Goal: Task Accomplishment & Management: Use online tool/utility

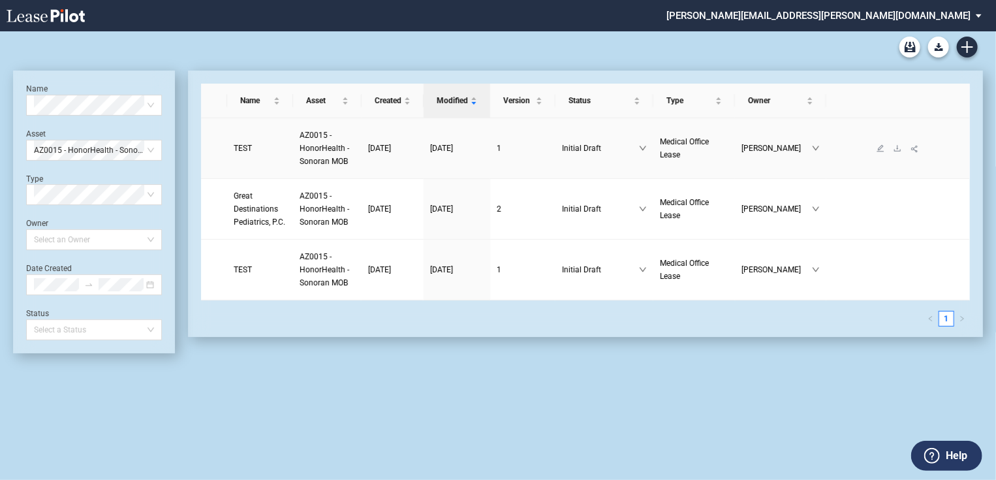
click at [317, 149] on span "AZ0015 - HonorHealth - Sonoran MOB" at bounding box center [325, 148] width 50 height 35
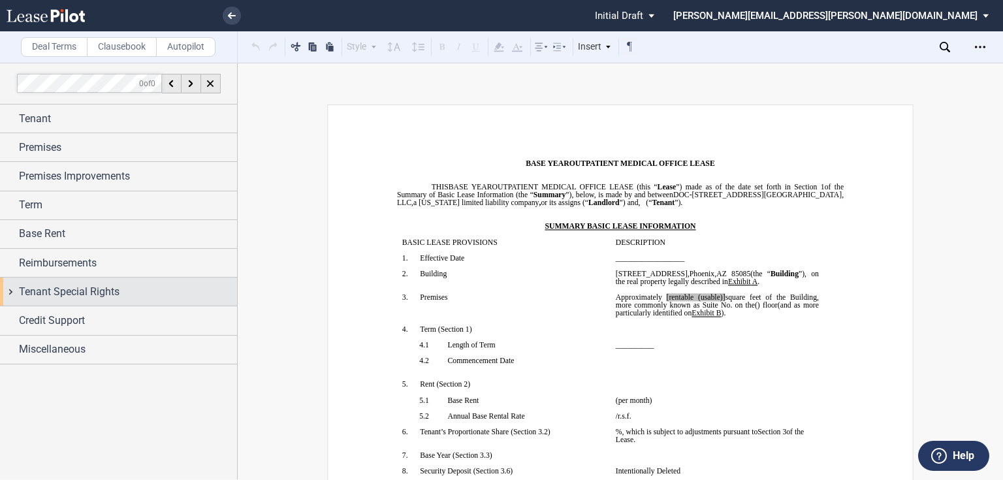
click at [33, 262] on span "Reimbursements" at bounding box center [58, 263] width 78 height 16
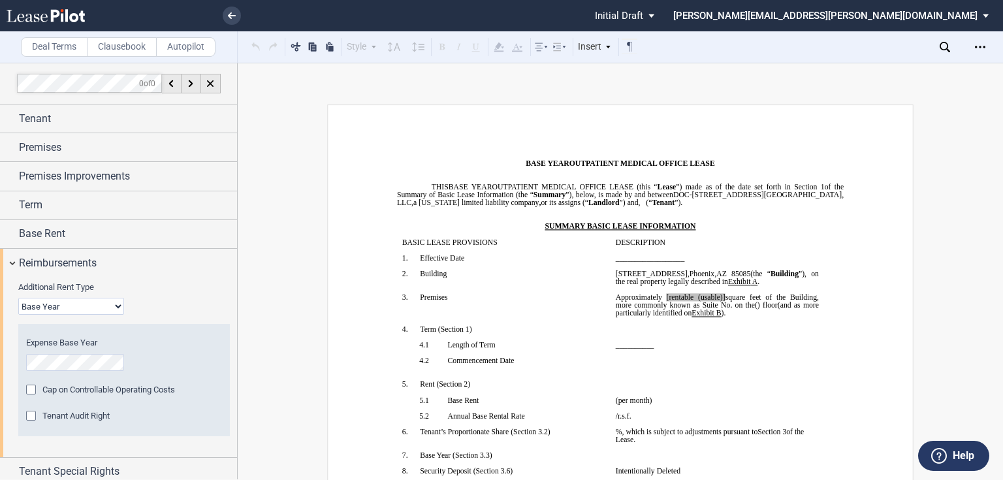
click at [115, 306] on select "Base Year Triple Net" at bounding box center [71, 306] width 106 height 17
select select "triple net"
click at [18, 298] on select "Base Year Triple Net" at bounding box center [71, 306] width 106 height 17
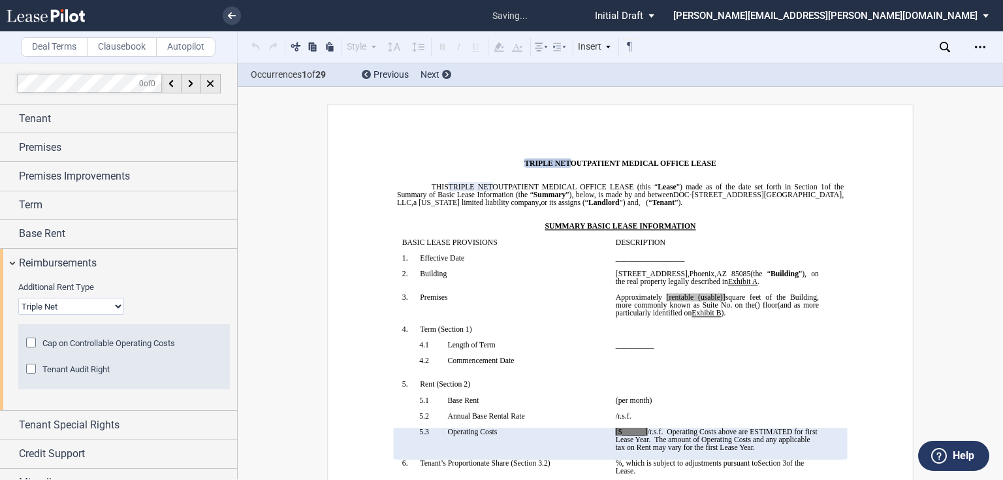
click at [757, 309] on span ") floor" at bounding box center [767, 305] width 20 height 8
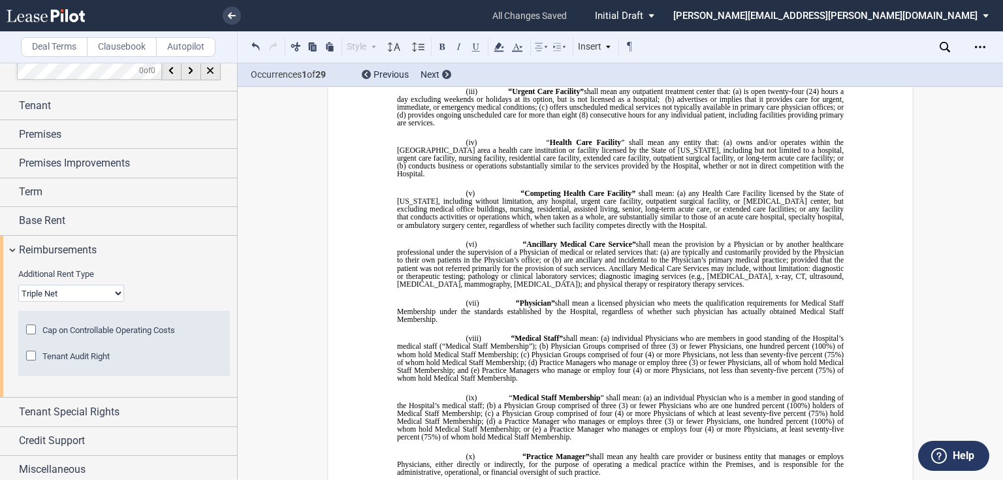
scroll to position [16, 0]
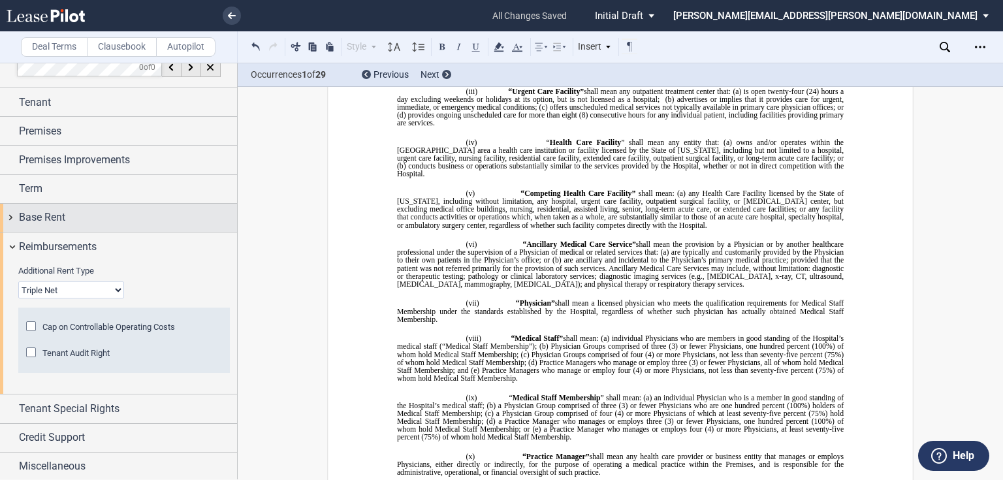
click at [16, 216] on div "Base Rent" at bounding box center [118, 218] width 237 height 28
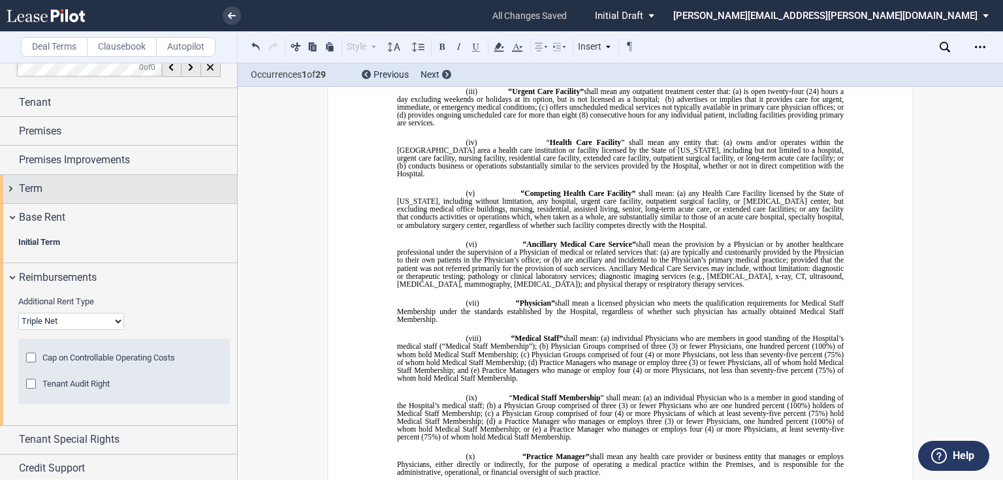
click at [16, 185] on div "Term" at bounding box center [118, 189] width 237 height 28
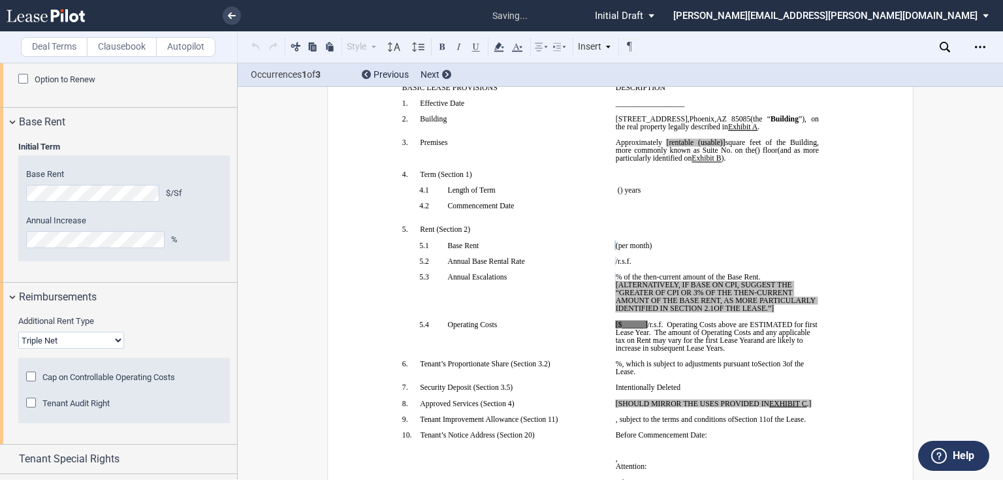
scroll to position [419, 0]
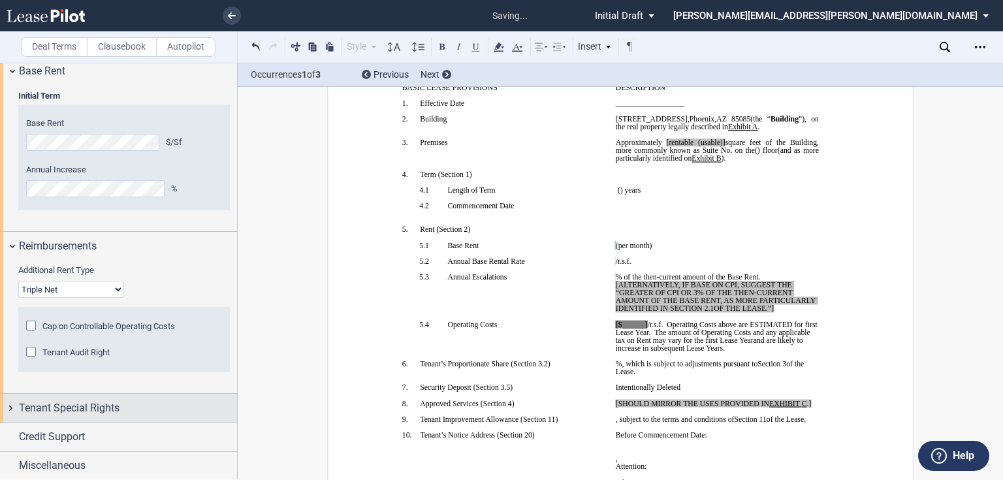
drag, startPoint x: 10, startPoint y: 405, endPoint x: 17, endPoint y: 402, distance: 7.9
click at [10, 405] on div "Tenant Special Rights" at bounding box center [118, 408] width 237 height 28
click at [9, 405] on div "Tenant Special Rights" at bounding box center [118, 408] width 237 height 28
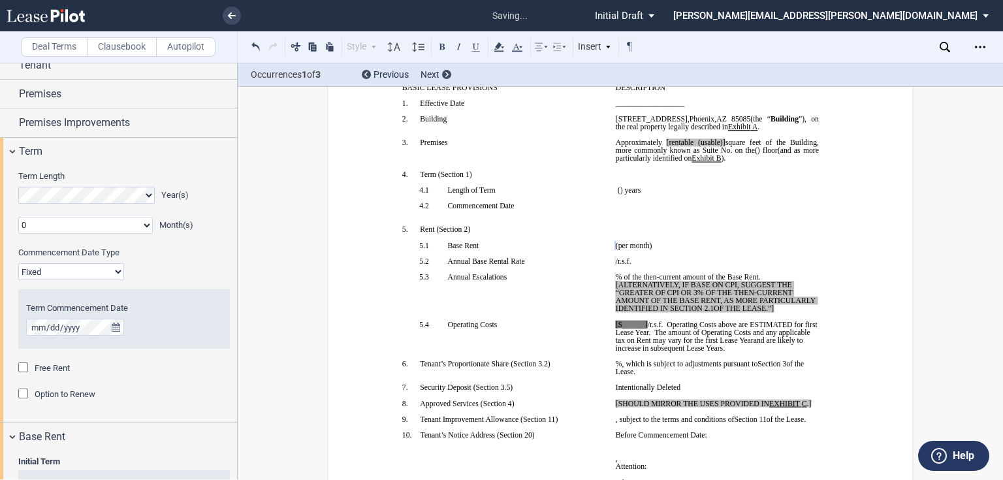
scroll to position [1, 0]
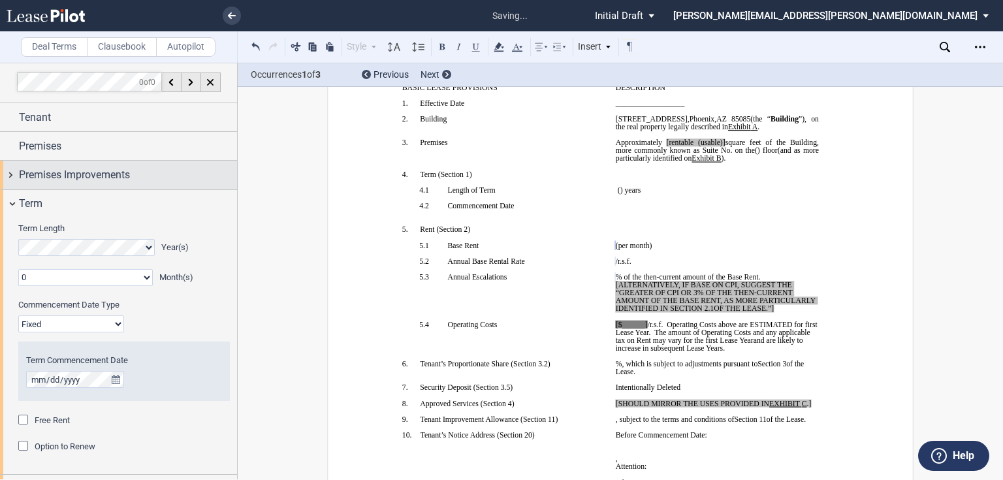
click at [10, 178] on div "Premises Improvements" at bounding box center [118, 175] width 237 height 28
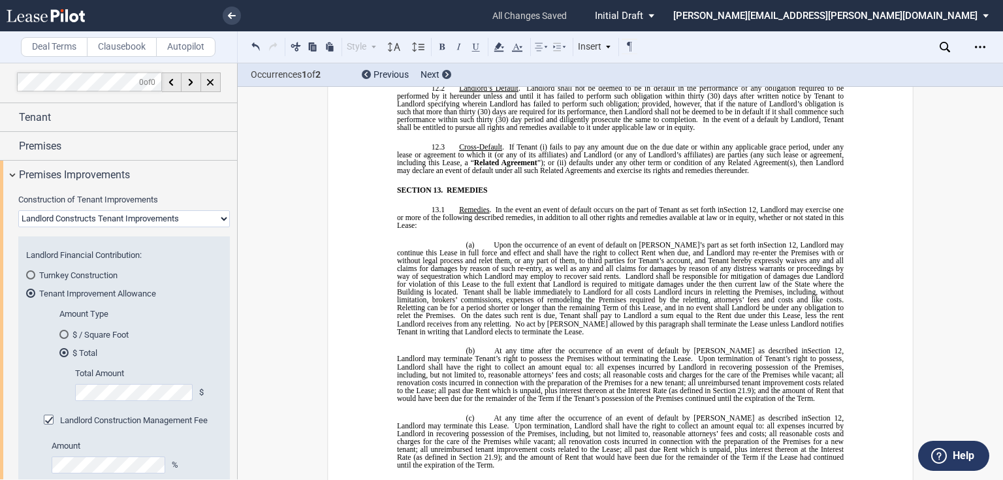
scroll to position [7618, 0]
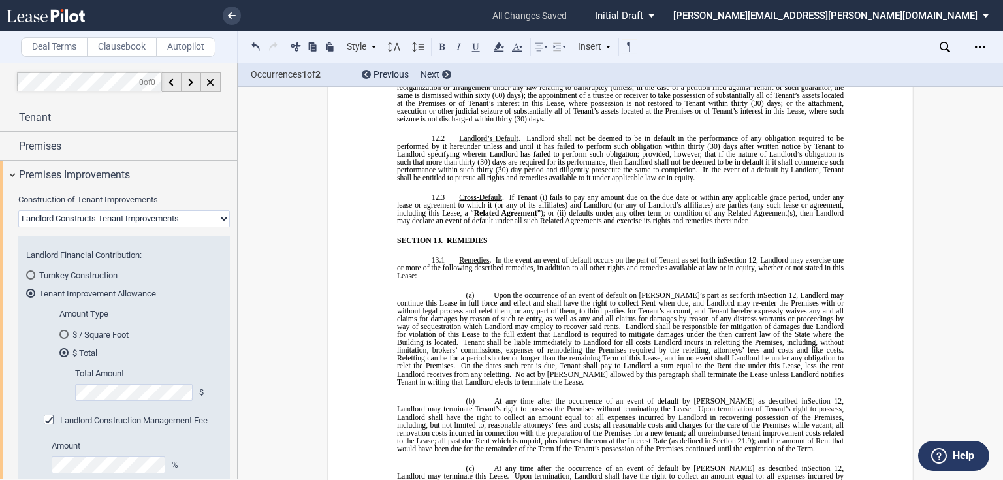
drag, startPoint x: 464, startPoint y: 306, endPoint x: 581, endPoint y: 315, distance: 117.3
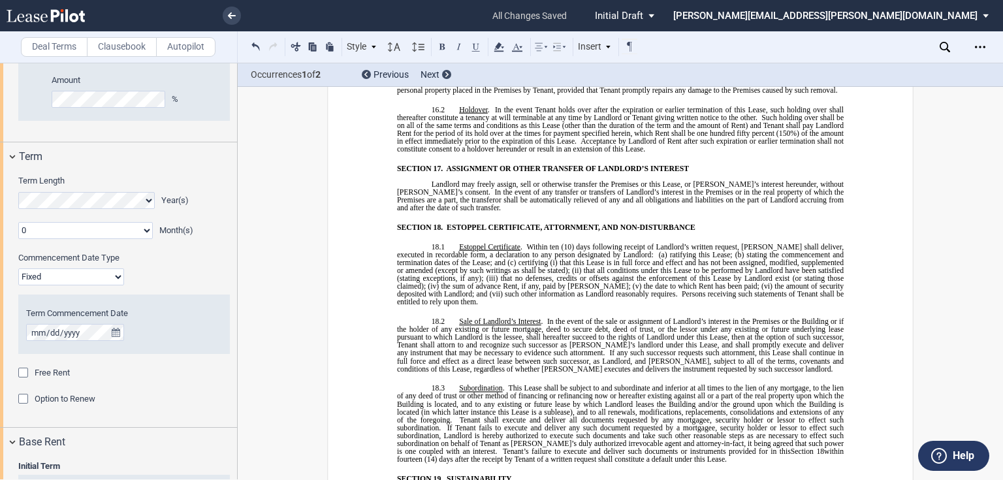
scroll to position [524, 0]
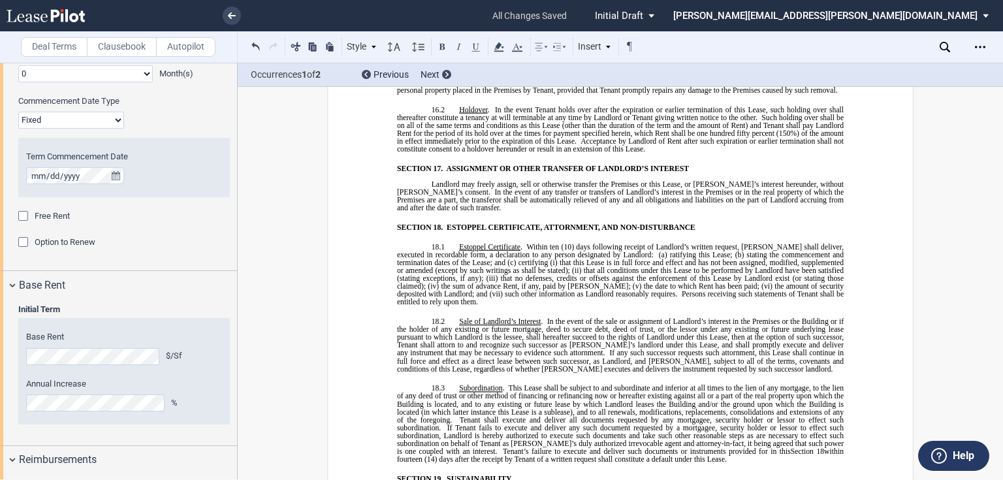
click at [22, 240] on div "Option to Renew" at bounding box center [24, 243] width 13 height 13
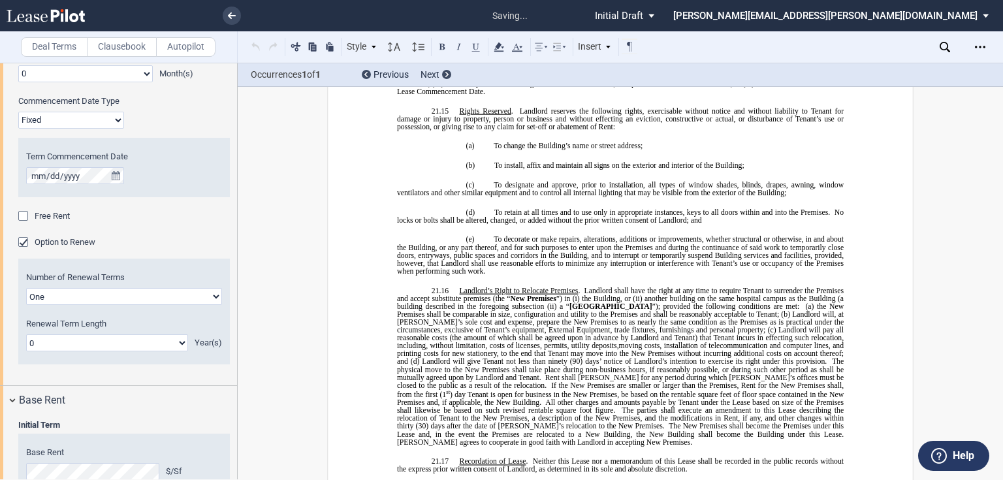
scroll to position [12797, 0]
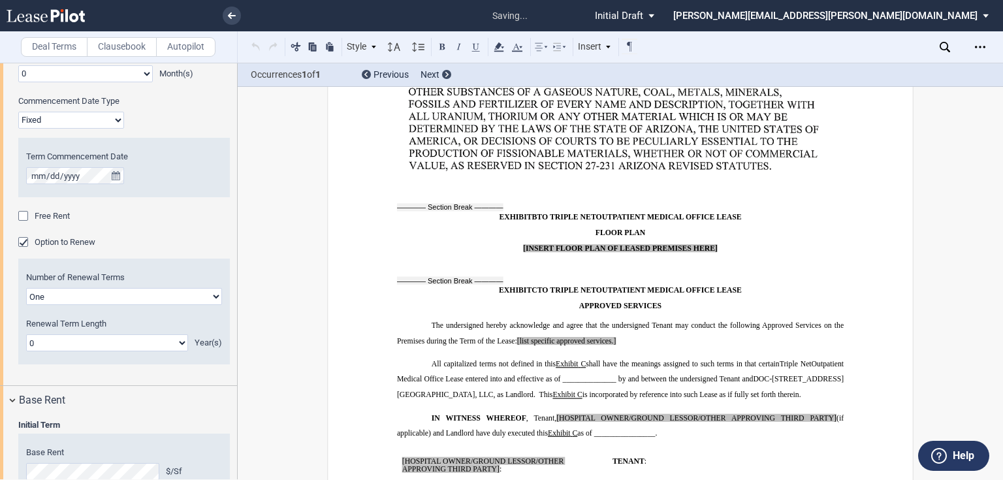
click at [210, 295] on select "One Two" at bounding box center [124, 296] width 196 height 17
select select "2"
click at [26, 288] on select "One Two" at bounding box center [124, 296] width 196 height 17
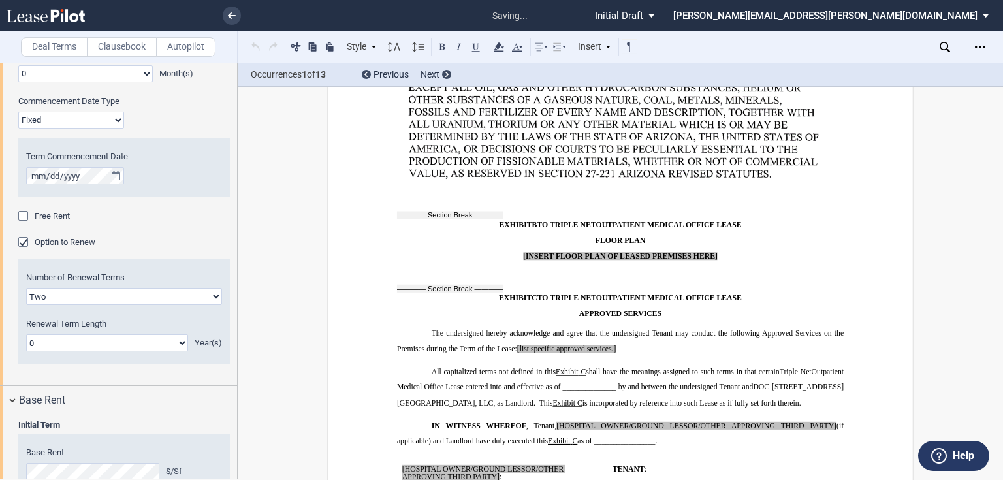
click at [178, 341] on select "0 1 2 3 4 5 6 7 8 9 10 11 12 13 14 15 16 17 18 19 20" at bounding box center [107, 342] width 162 height 17
select select "number:5"
click at [26, 334] on select "0 1 2 3 4 5 6 7 8 9 10 11 12 13 14 15 16 17 18 19 20" at bounding box center [107, 342] width 162 height 17
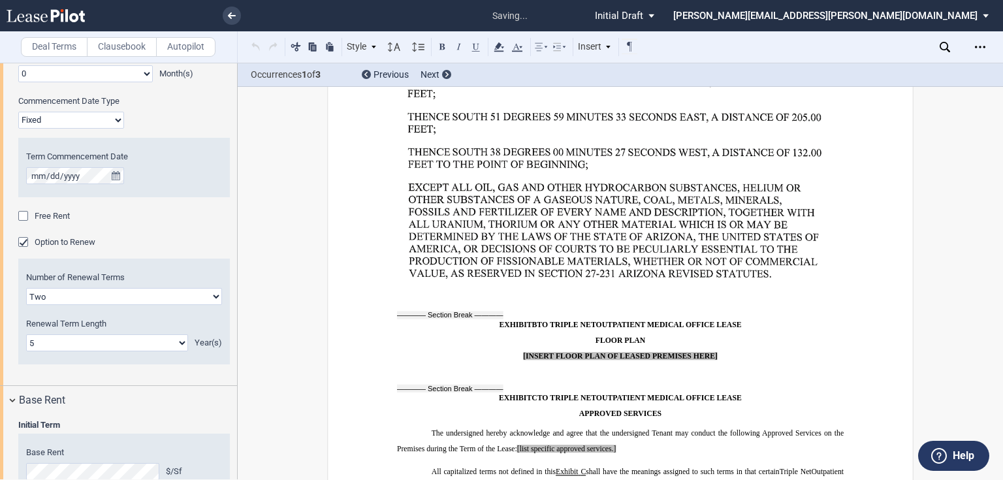
scroll to position [12692, 0]
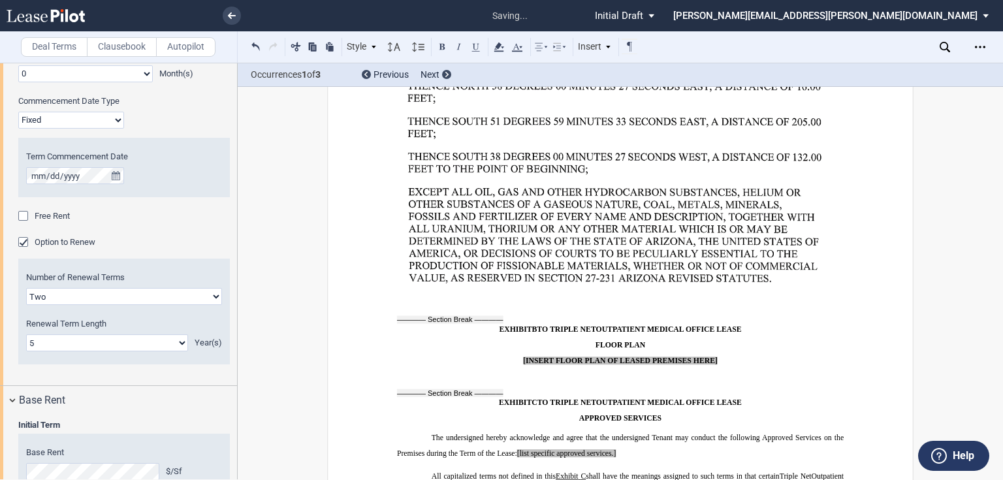
drag, startPoint x: 550, startPoint y: 279, endPoint x: 446, endPoint y: 350, distance: 126.0
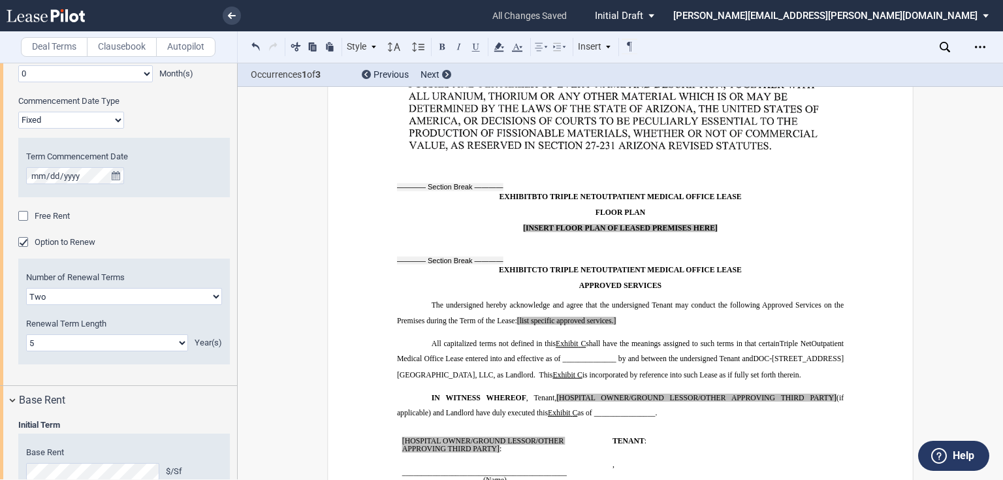
scroll to position [12849, 0]
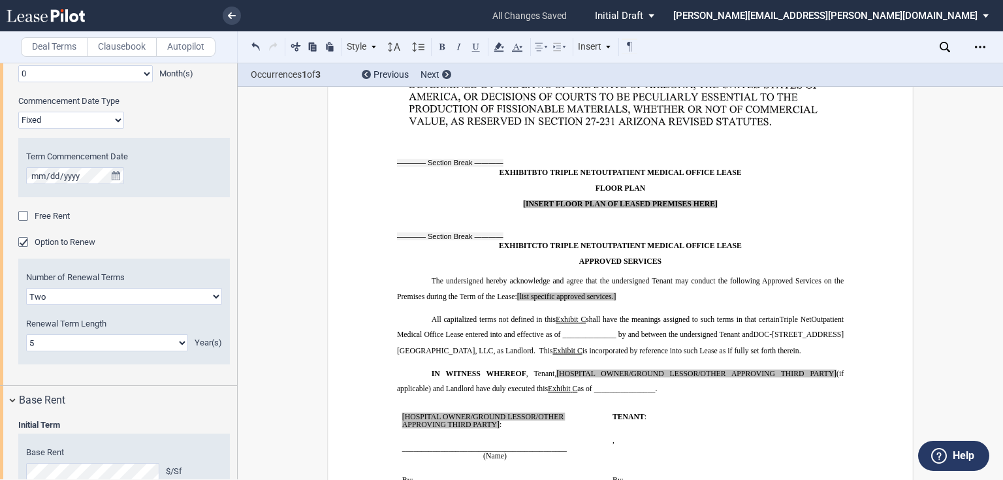
drag, startPoint x: 452, startPoint y: 194, endPoint x: 472, endPoint y: 268, distance: 76.5
click at [121, 42] on label "Clausebook" at bounding box center [122, 47] width 70 height 20
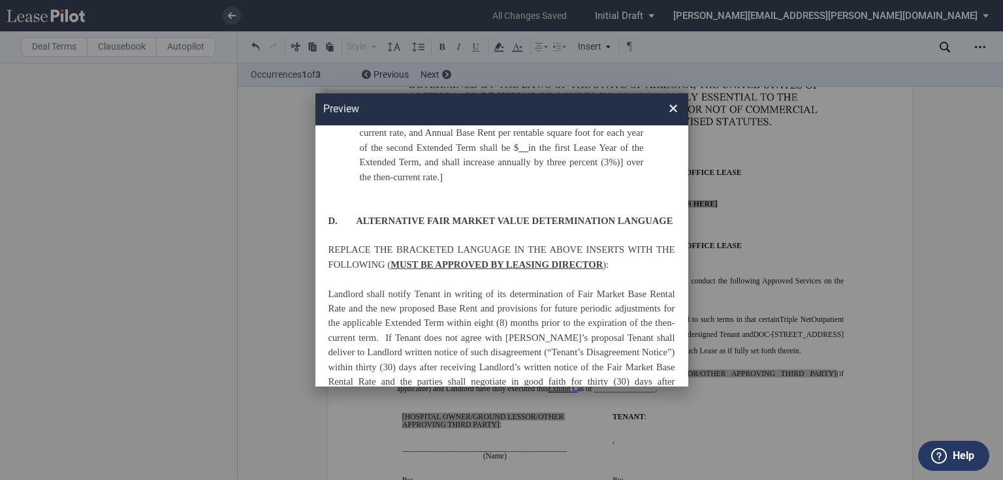
scroll to position [1847, 0]
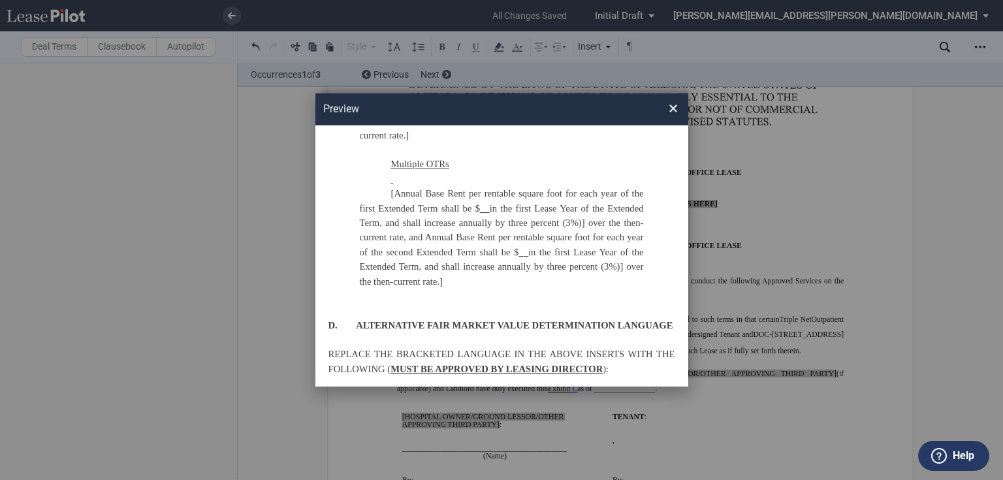
click at [54, 44] on div "Preview × [CHECK THE SECTION NUMBERS TO ENSURE CORRELATION WITH LEASE] If RSF o…" at bounding box center [501, 240] width 1003 height 480
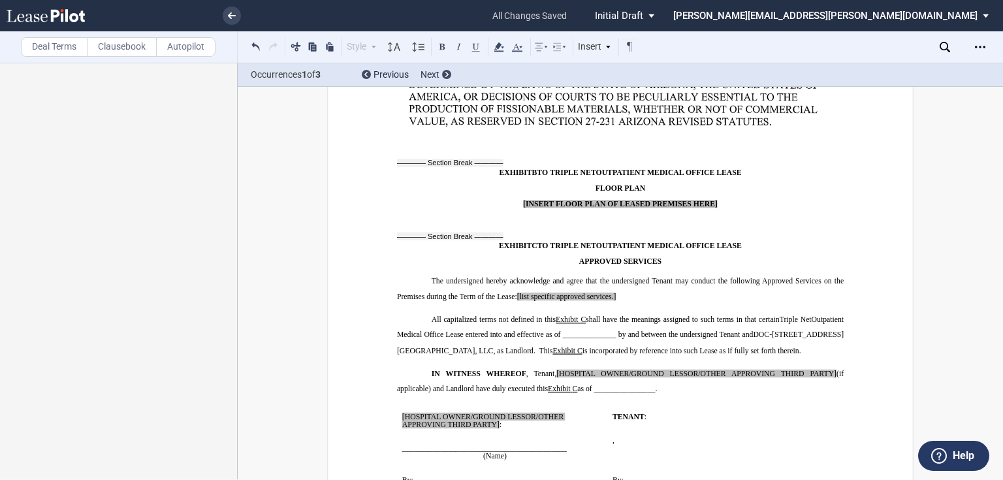
click at [56, 47] on label "Deal Terms" at bounding box center [54, 47] width 67 height 20
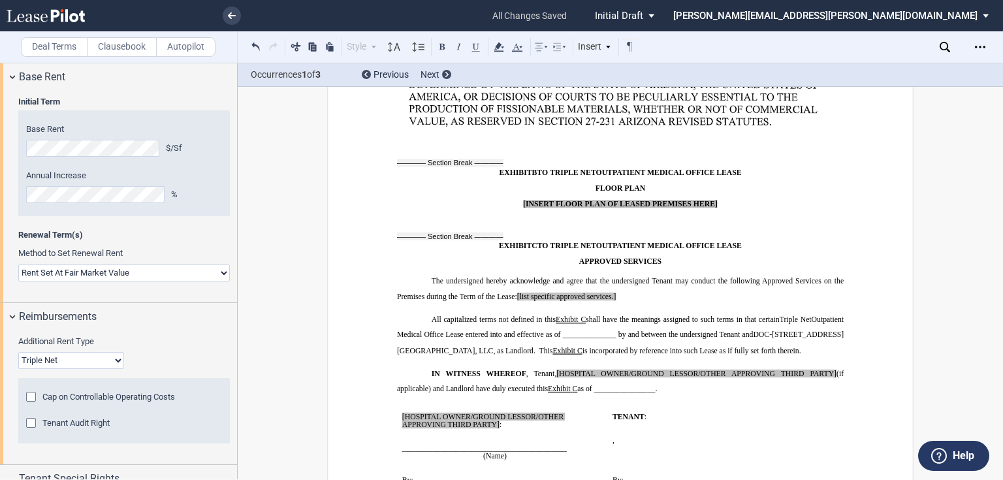
scroll to position [917, 0]
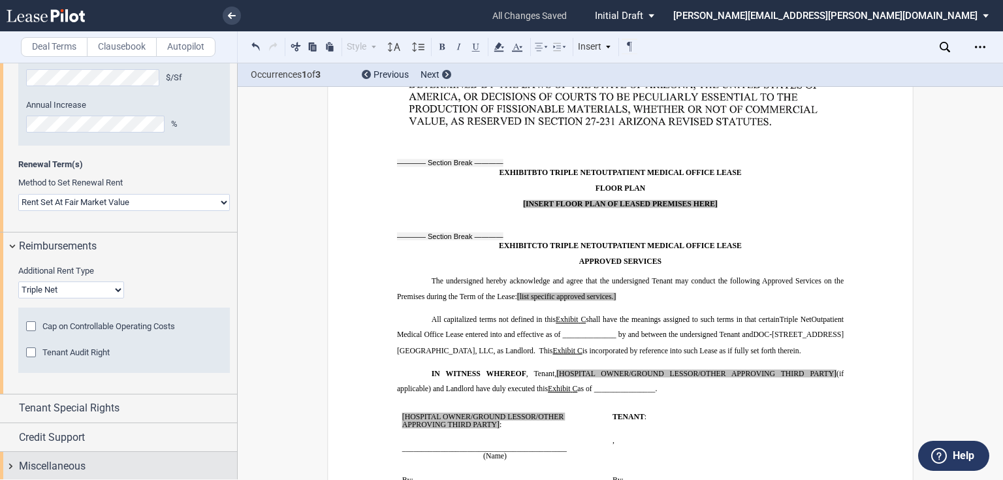
click at [11, 468] on div "Miscellaneous" at bounding box center [118, 466] width 237 height 28
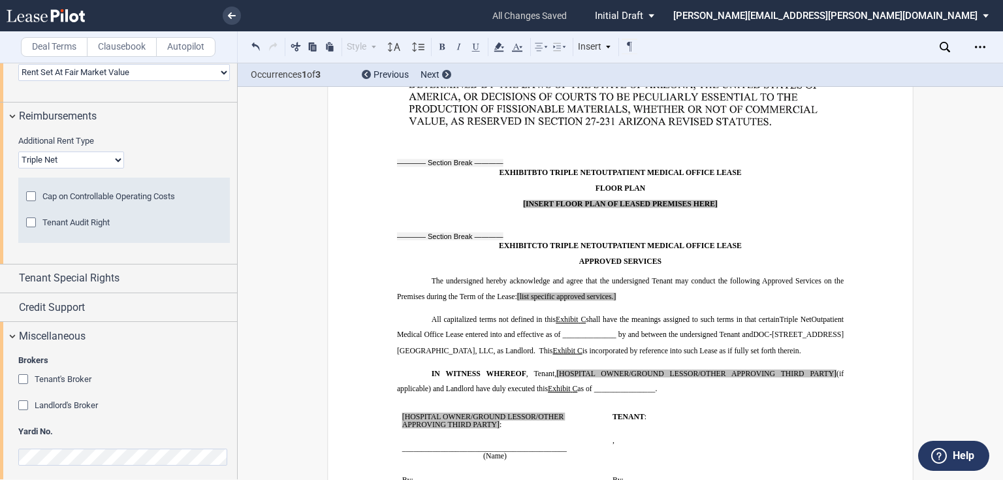
scroll to position [1054, 0]
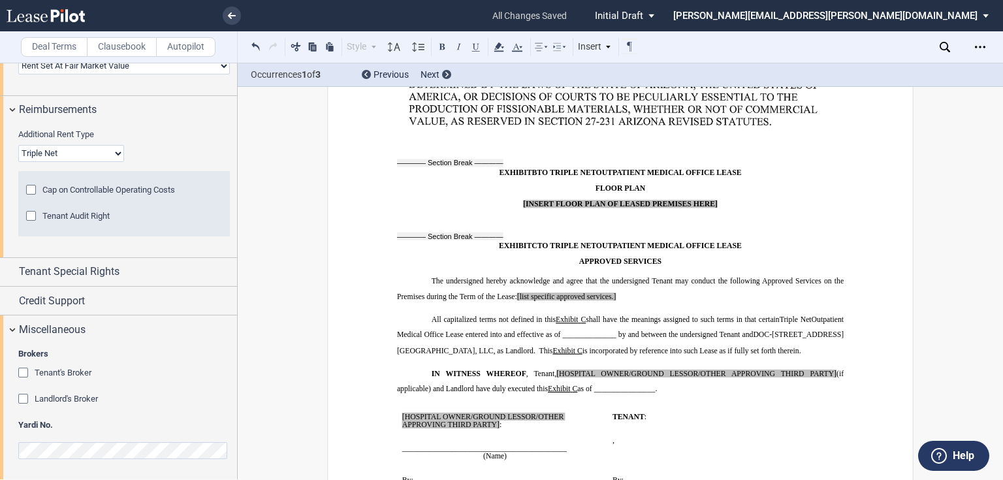
click at [21, 397] on div "Landlord's Broker" at bounding box center [24, 400] width 13 height 13
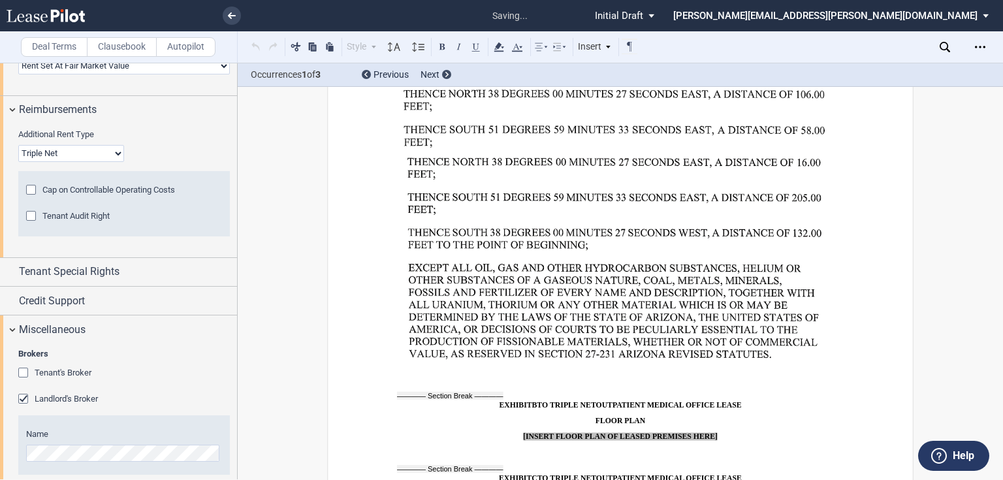
scroll to position [12609, 0]
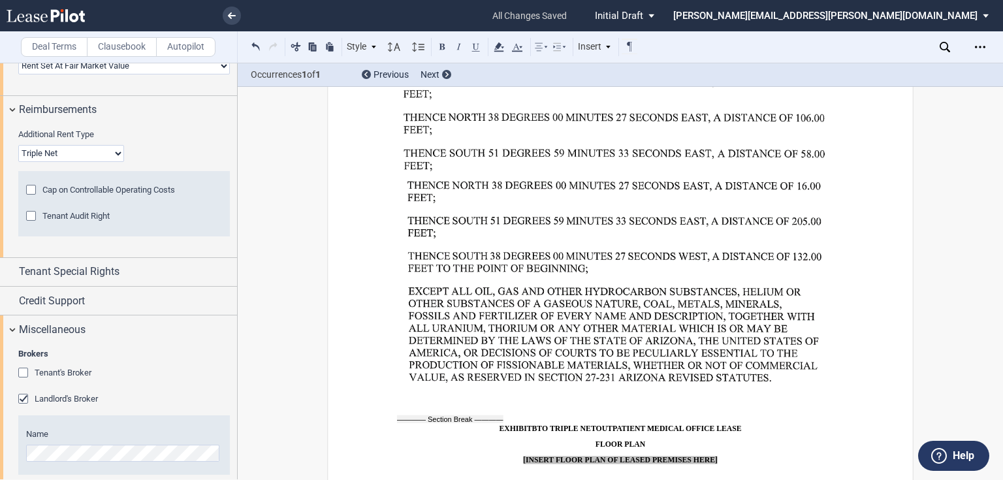
drag, startPoint x: 537, startPoint y: 226, endPoint x: 597, endPoint y: 271, distance: 75.1
